Goal: Information Seeking & Learning: Learn about a topic

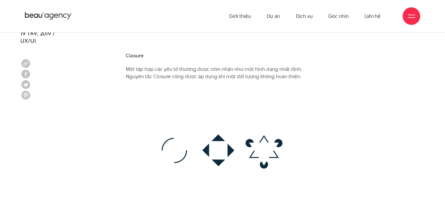
scroll to position [2710, 0]
click at [266, 66] on p "Một tập hợp các yếu tố thường được nhìn nhận như một hình dạng nhất định. Nguyê…" at bounding box center [223, 73] width 194 height 15
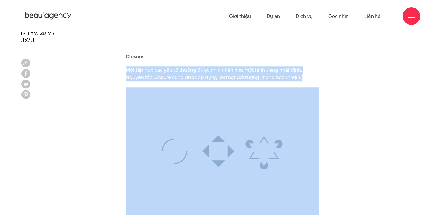
click at [266, 66] on p "Một tập hợp các yếu tố thường được nhìn nhận như một hình dạng nhất định. Nguyê…" at bounding box center [223, 73] width 194 height 15
copy div "Một tập hợp các yếu tố thường được nhìn nhận như một hình dạng nhất định. Nguyê…"
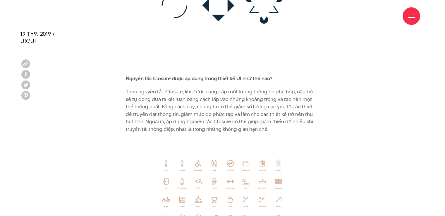
scroll to position [2856, 0]
click at [233, 91] on p "Theo nguyên tắc Closure, khi được cung cấp một lượng thông tin phù hợp, não bộ …" at bounding box center [223, 110] width 194 height 45
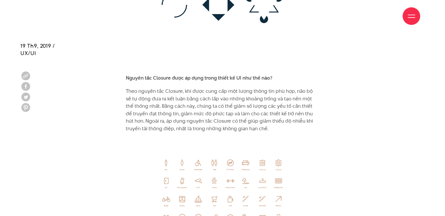
scroll to position [2872, 0]
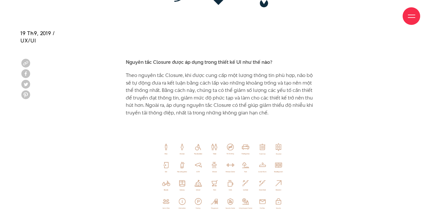
click at [256, 76] on p "Theo nguyên tắc Closure, khi được cung cấp một lượng thông tin phù hợp, não bộ …" at bounding box center [223, 94] width 194 height 45
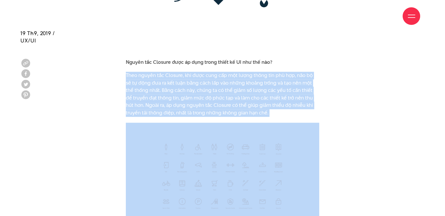
click at [256, 76] on p "Theo nguyên tắc Closure, khi được cung cấp một lượng thông tin phù hợp, não bộ …" at bounding box center [223, 94] width 194 height 45
copy div "Theo nguyên tắc Closure, khi được cung cấp một lượng thông tin phù hợp, não bộ …"
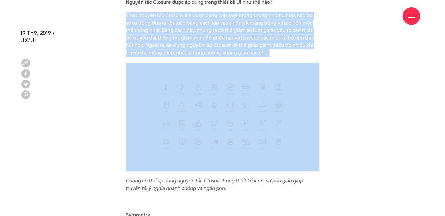
scroll to position [2932, 0]
click at [231, 160] on img at bounding box center [223, 116] width 194 height 109
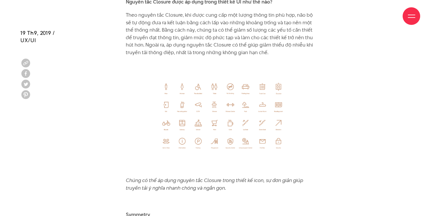
click at [210, 177] on icon "Chúng có thể áp dụng nguyên tắc Closure trong thiết kế icon, sự đơn giản giúp t…" at bounding box center [214, 184] width 177 height 15
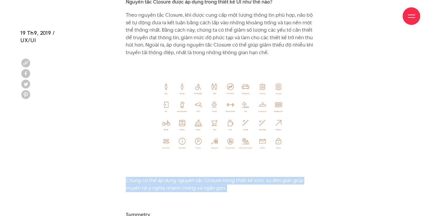
click at [210, 177] on icon "Chúng có thể áp dụng nguyên tắc Closure trong thiết kế icon, sự đơn giản giúp t…" at bounding box center [214, 184] width 177 height 15
copy div "Chúng có thể áp dụng nguyên tắc Closure trong thiết kế icon, sự đơn giản giúp t…"
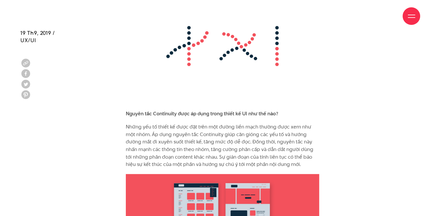
click at [195, 123] on p "Những yếu tố thiết kế được đặt trên một đường liền mạch thường được xem như một…" at bounding box center [223, 145] width 194 height 45
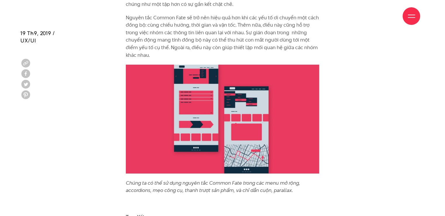
scroll to position [4120, 0]
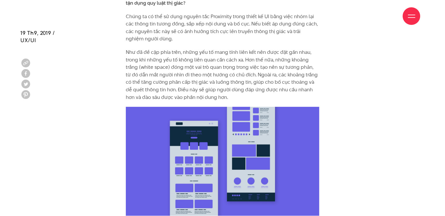
scroll to position [1952, 0]
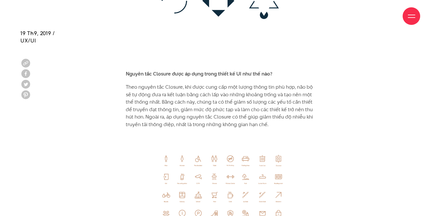
scroll to position [2862, 0]
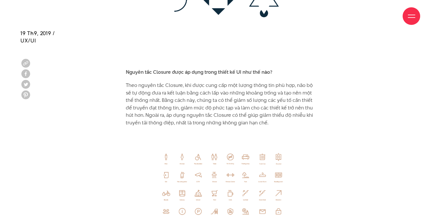
click at [208, 82] on p "Theo nguyên tắc Closure, khi được cung cấp một lượng thông tin phù hợp, não bộ …" at bounding box center [223, 104] width 194 height 45
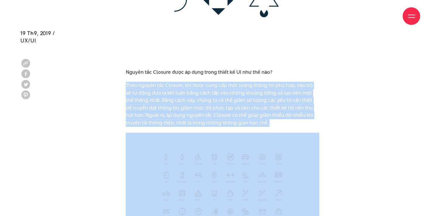
click at [208, 82] on p "Theo nguyên tắc Closure, khi được cung cấp một lượng thông tin phù hợp, não bộ …" at bounding box center [223, 104] width 194 height 45
click at [227, 88] on p "Theo nguyên tắc Closure, khi được cung cấp một lượng thông tin phù hợp, não bộ …" at bounding box center [223, 104] width 194 height 45
